Goal: Navigation & Orientation: Find specific page/section

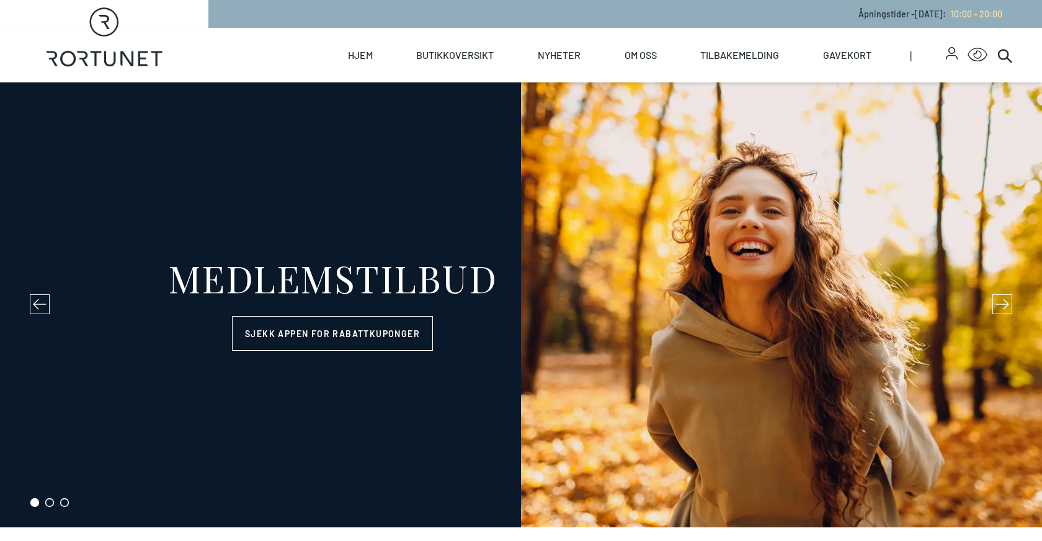
select select "NO"
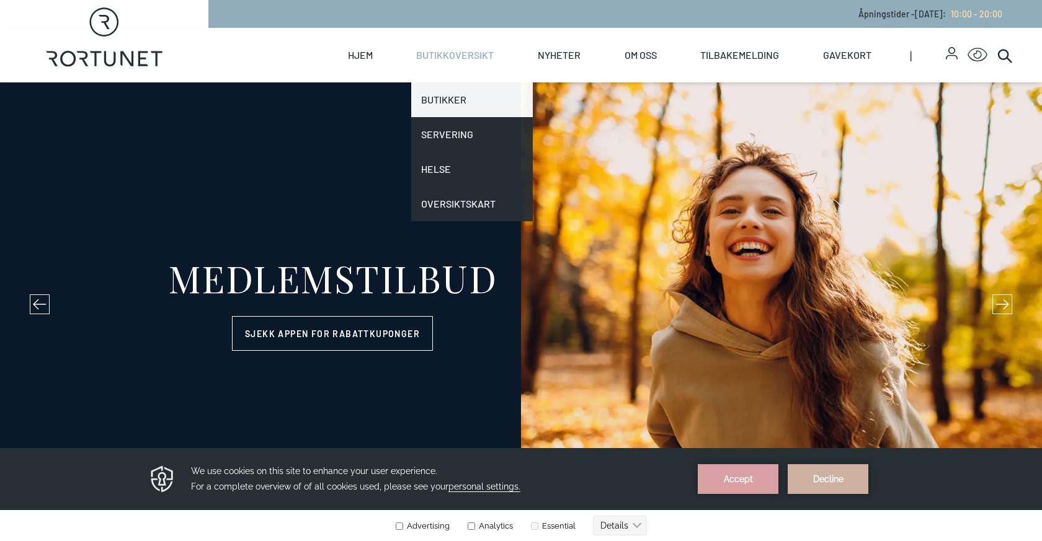
click at [448, 104] on link "Butikker" at bounding box center [472, 99] width 122 height 35
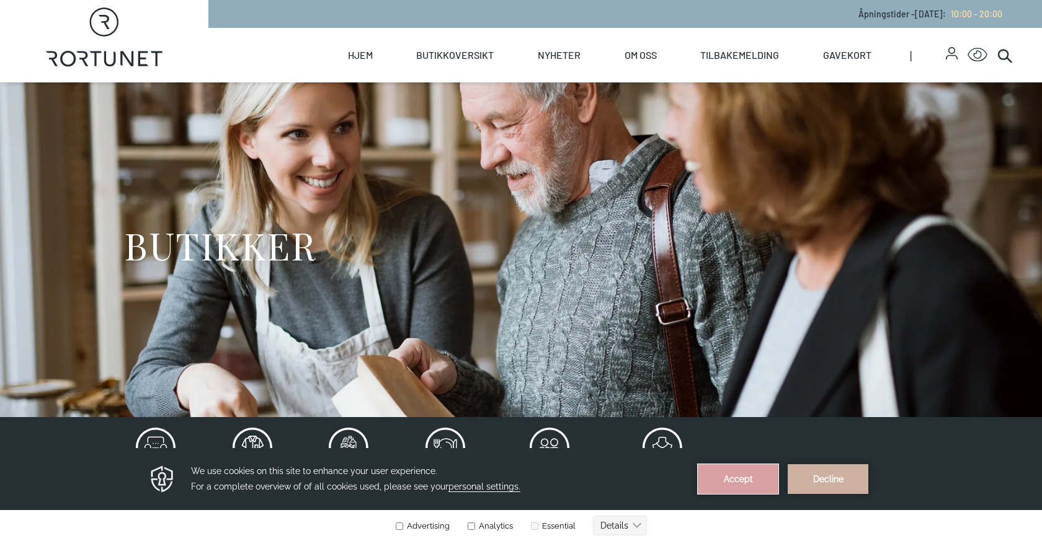
click at [742, 476] on button "Accept" at bounding box center [738, 479] width 81 height 30
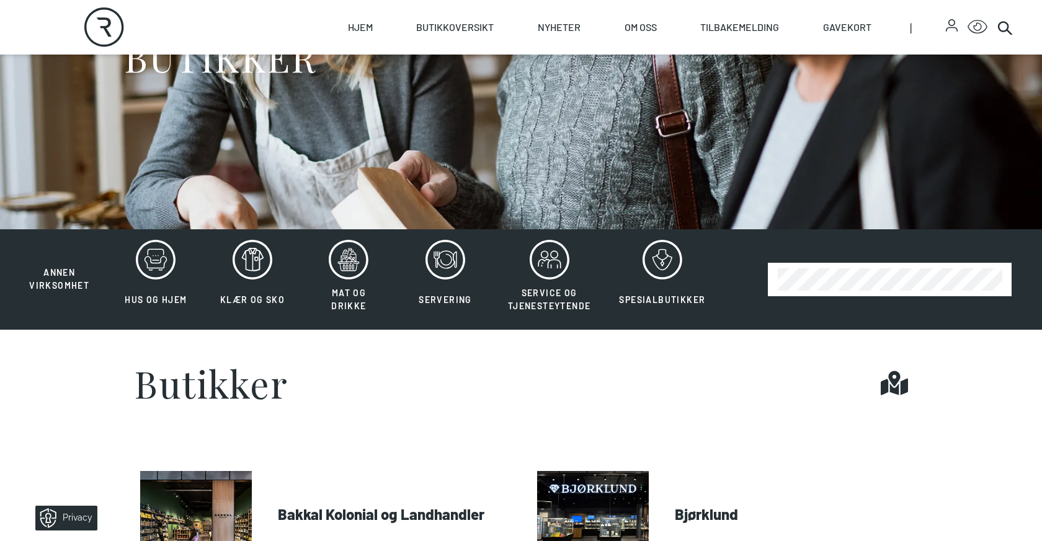
scroll to position [194, 0]
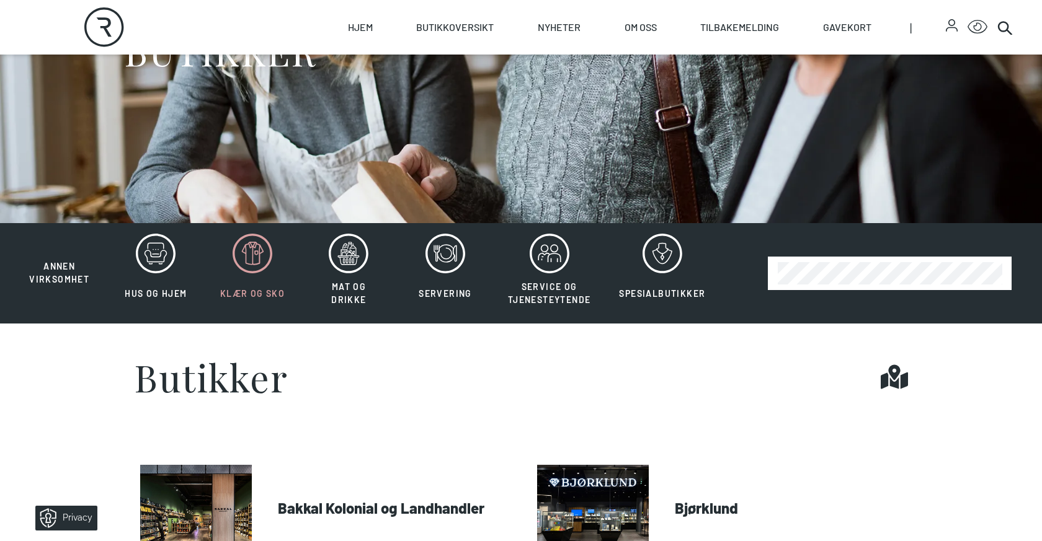
click at [247, 265] on icon at bounding box center [253, 254] width 40 height 40
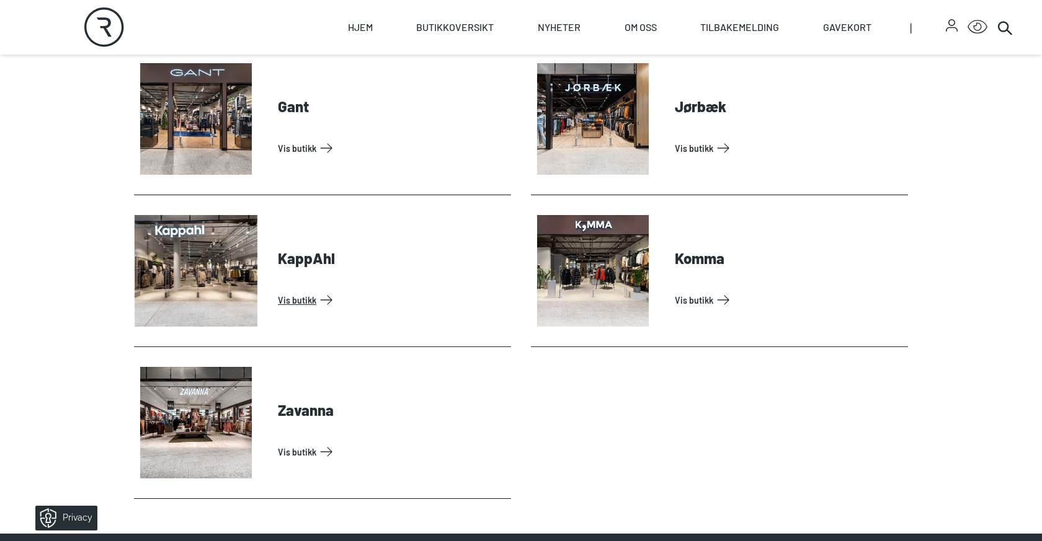
scroll to position [746, 0]
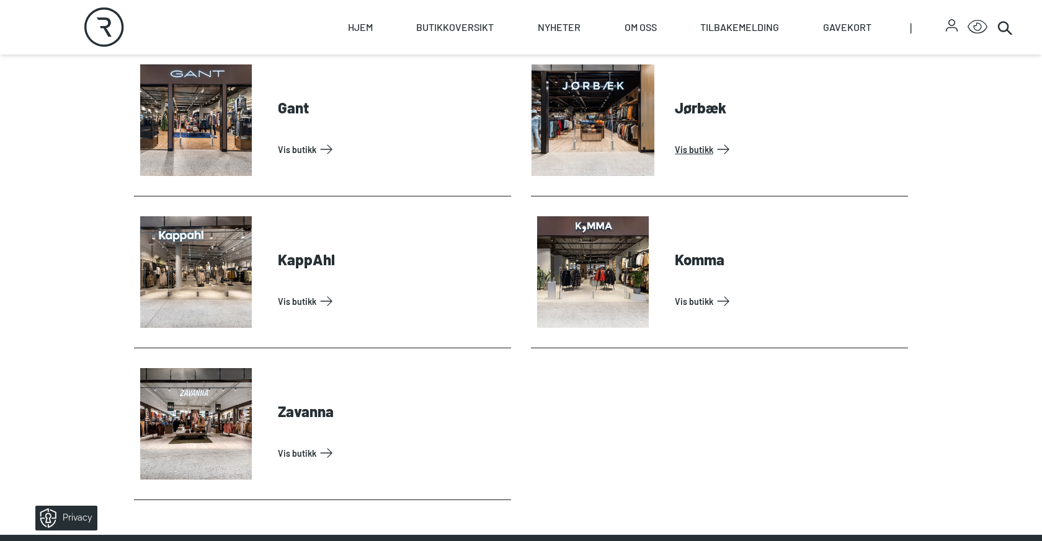
click at [675, 140] on link "Vis butikk" at bounding box center [789, 150] width 228 height 20
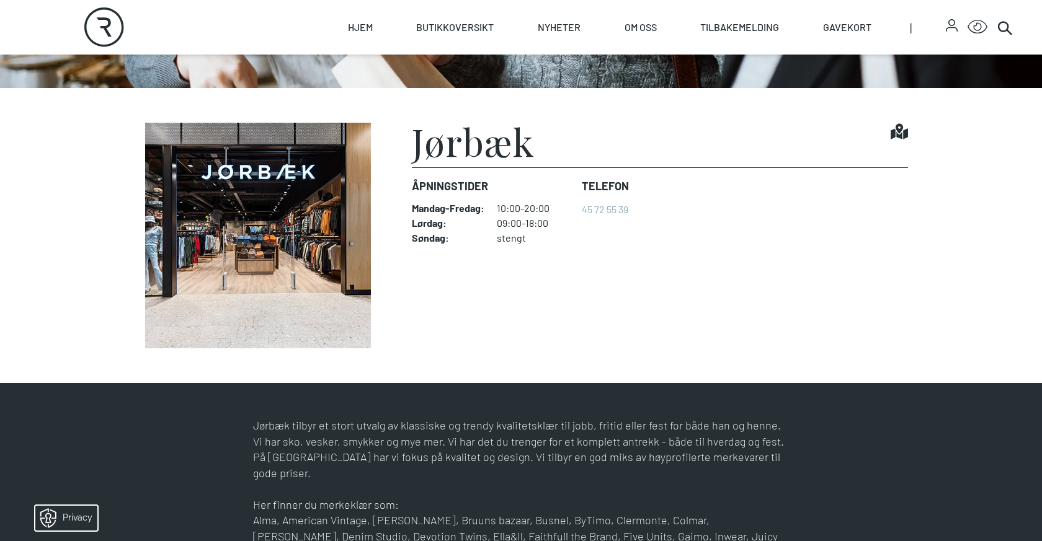
scroll to position [348, 0]
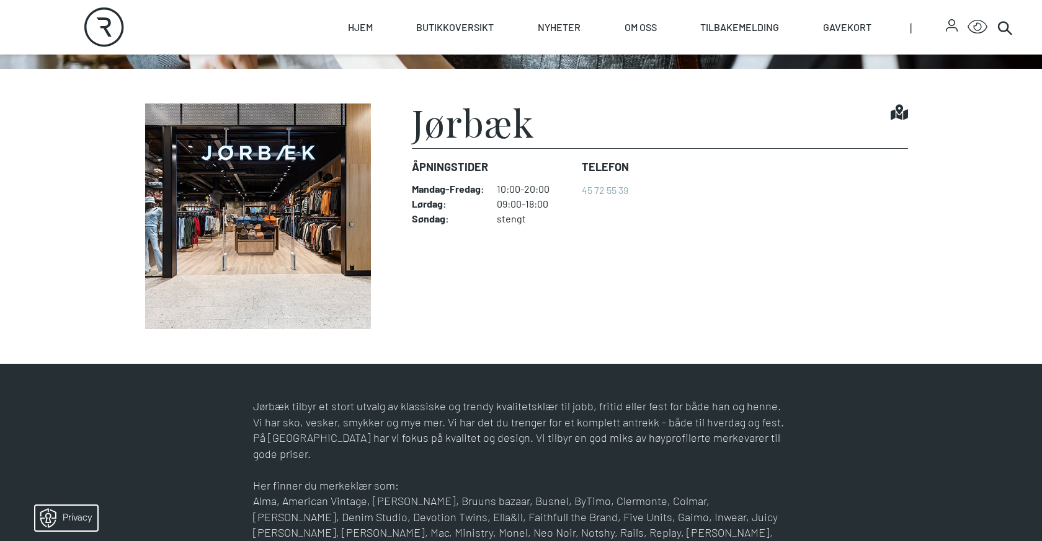
click at [261, 211] on img at bounding box center [258, 217] width 248 height 226
